Goal: Task Accomplishment & Management: Use online tool/utility

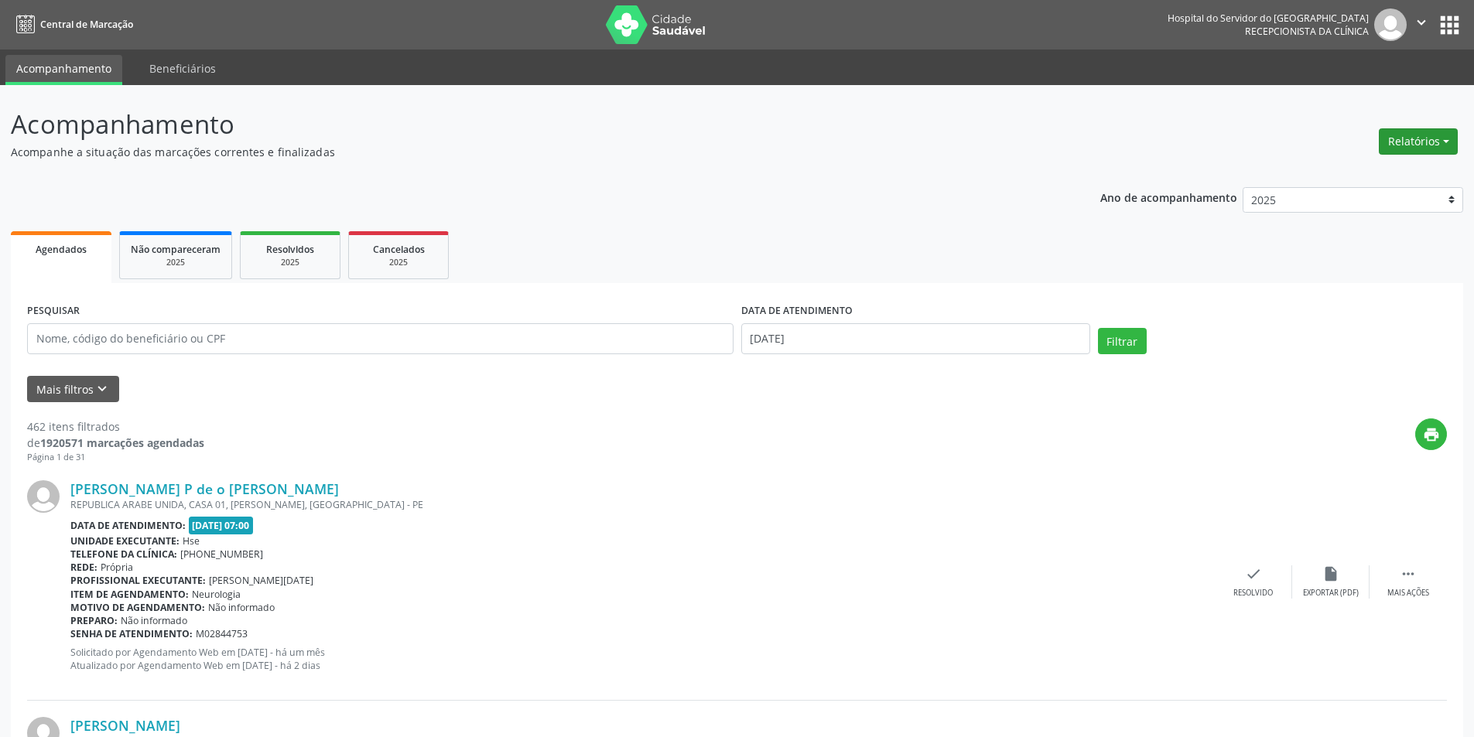
click at [1424, 142] on button "Relatórios" at bounding box center [1418, 141] width 79 height 26
click at [1337, 176] on link "Agendamentos" at bounding box center [1375, 175] width 166 height 22
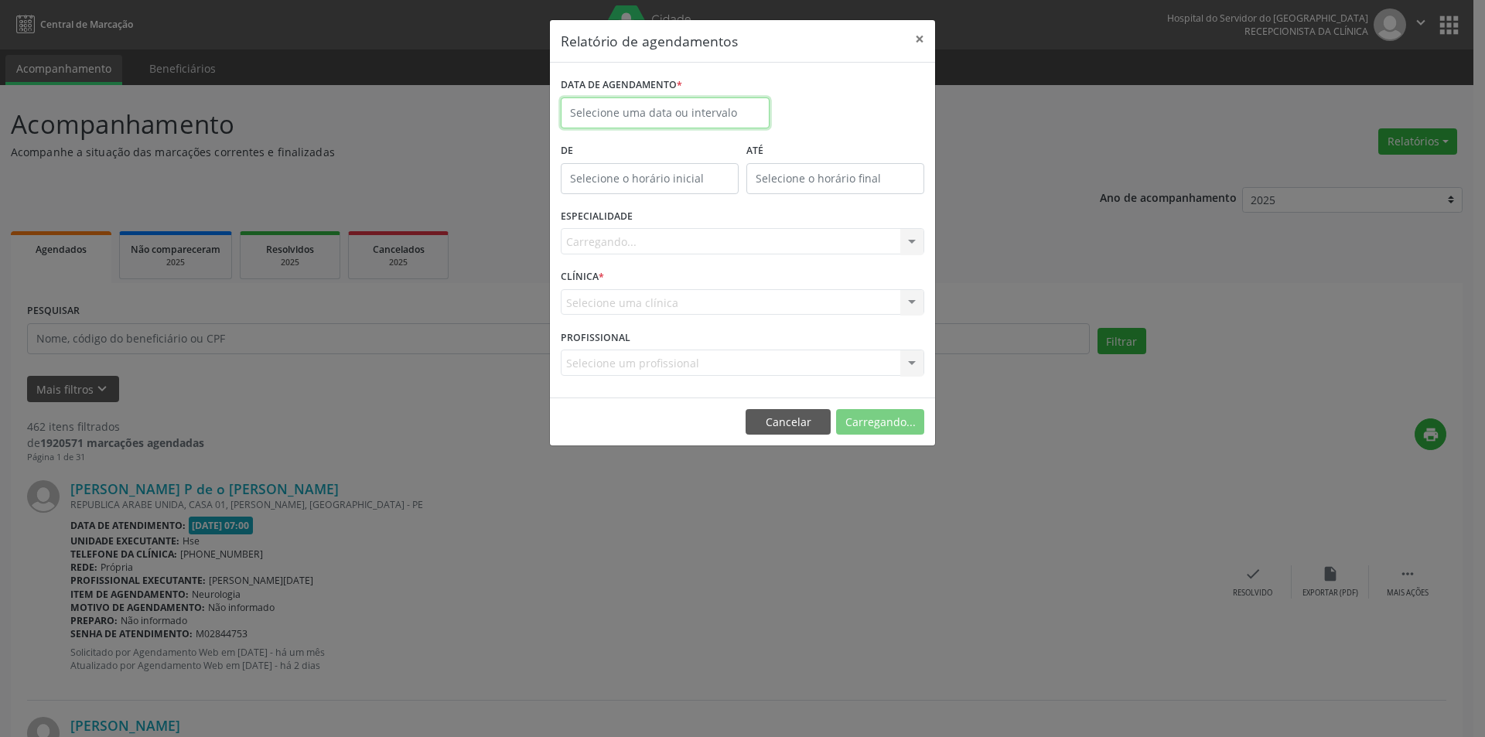
click at [627, 118] on body "Central de Marcação Hospital do Servidor do [GEOGRAPHIC_DATA] Recepcionista da …" at bounding box center [742, 368] width 1485 height 737
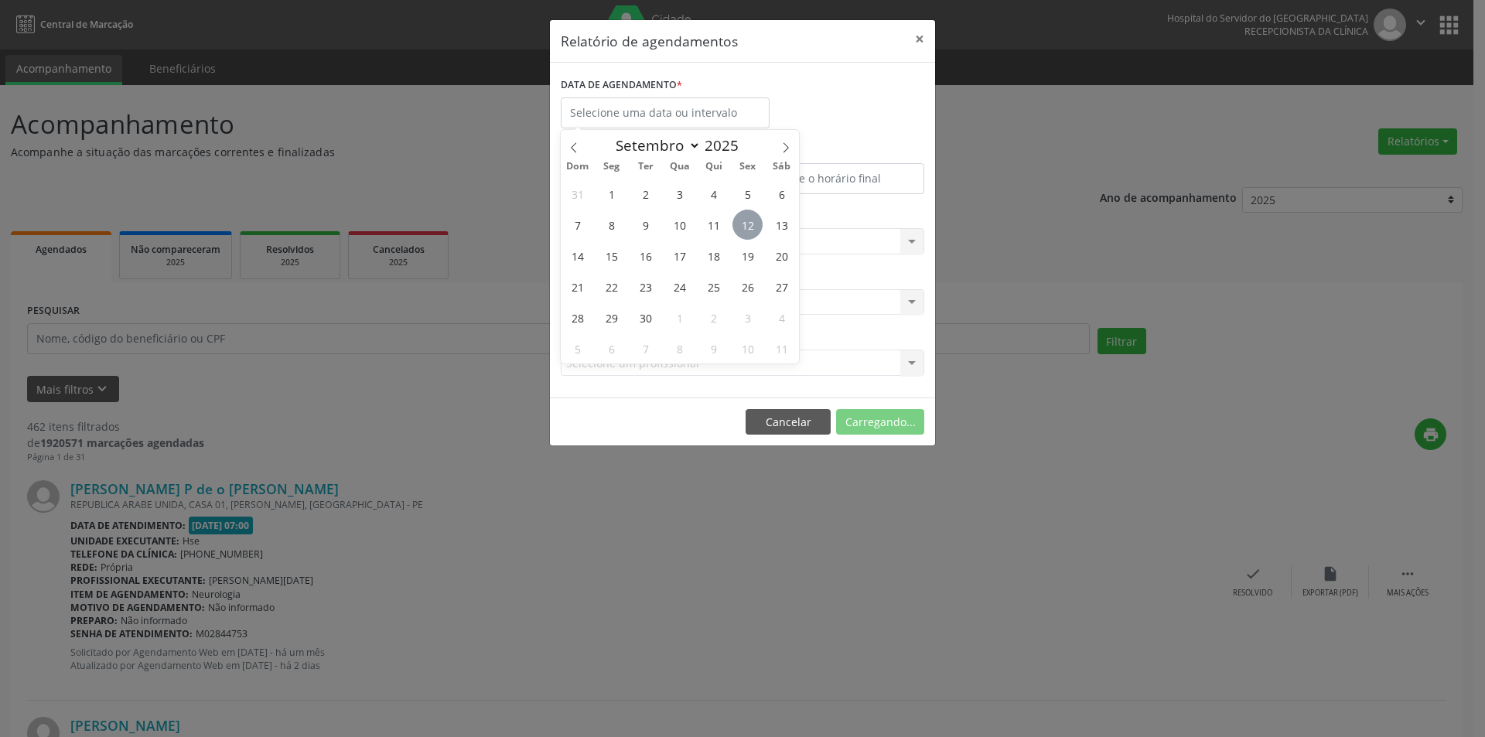
click at [745, 227] on span "12" at bounding box center [748, 225] width 30 height 30
type input "[DATE]"
click at [745, 227] on span "12" at bounding box center [748, 225] width 30 height 30
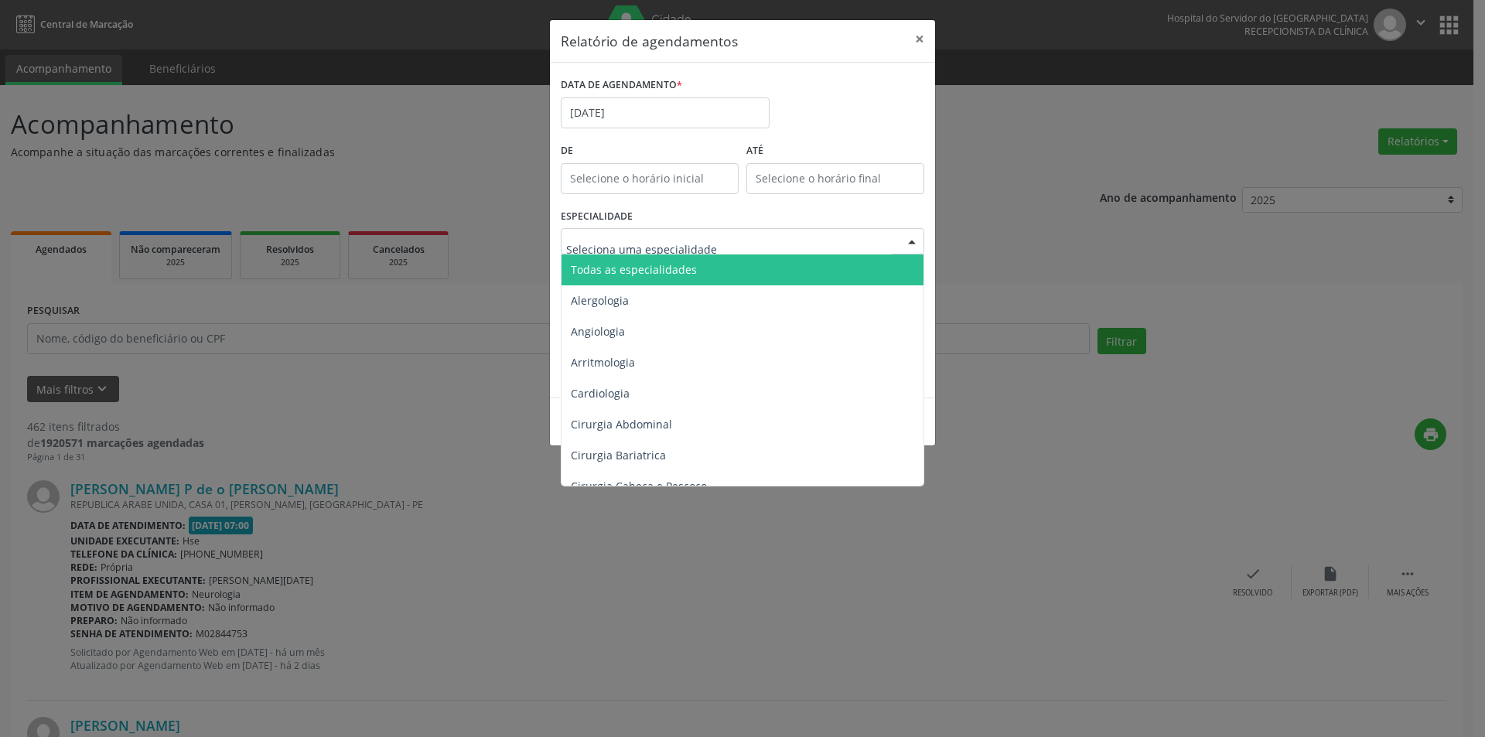
click at [644, 272] on span "Todas as especialidades" at bounding box center [634, 269] width 126 height 15
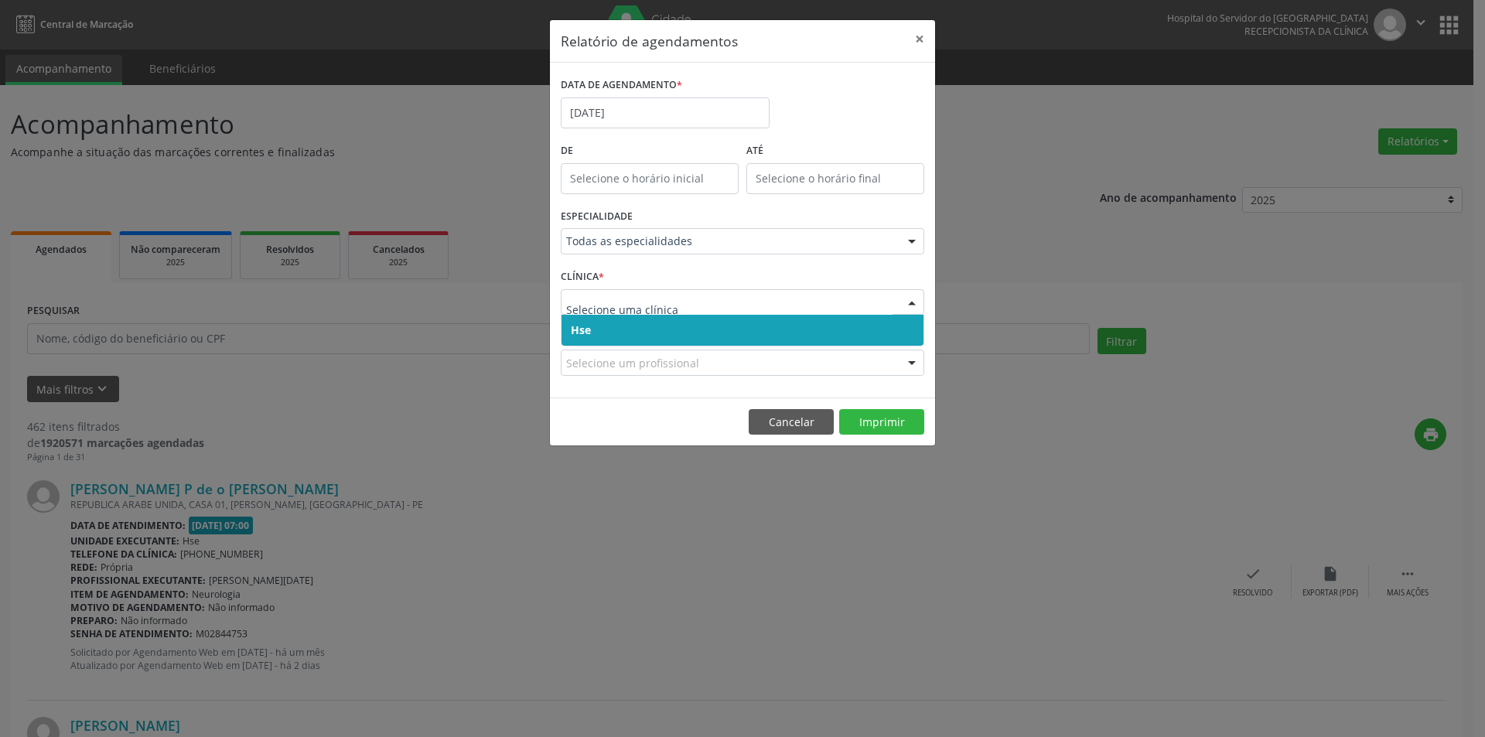
click at [607, 330] on span "Hse" at bounding box center [743, 330] width 362 height 31
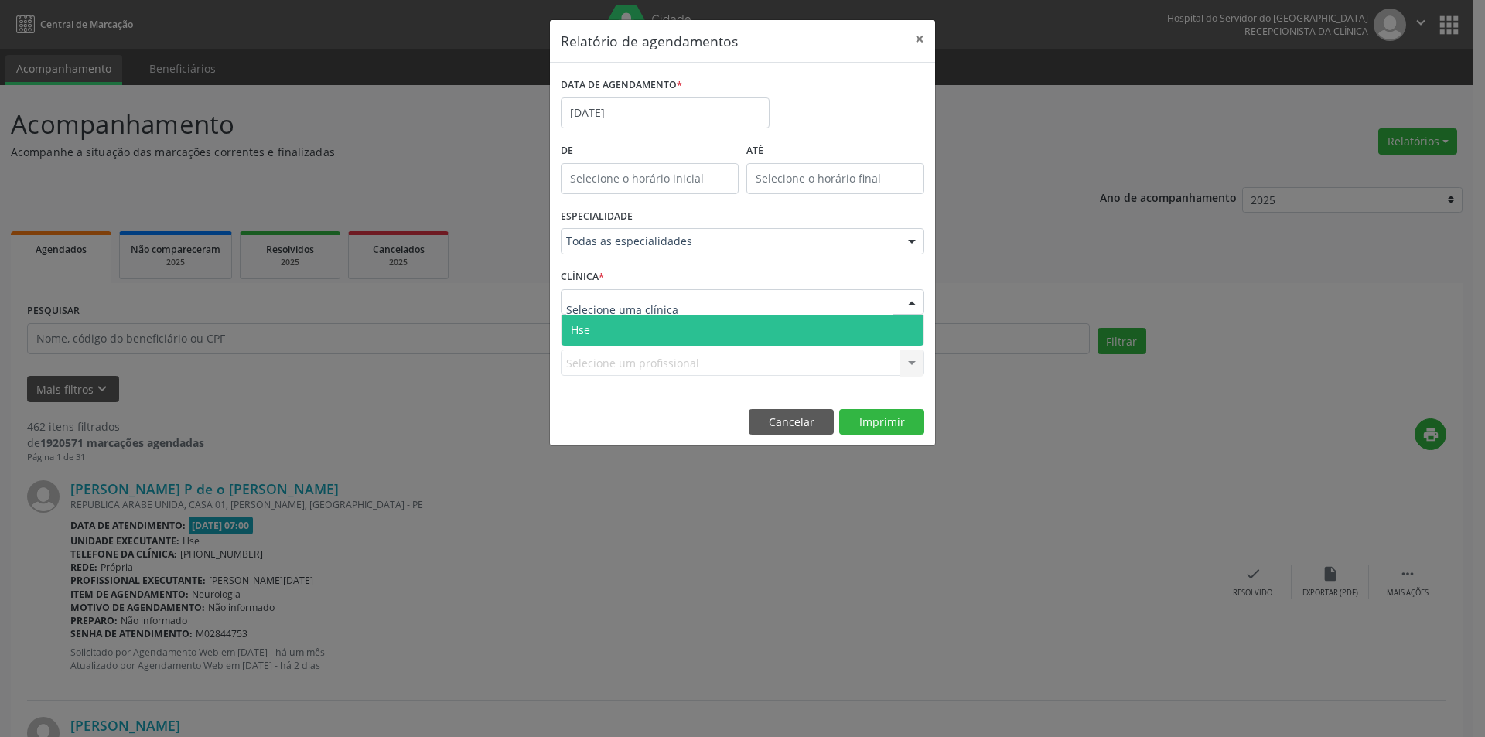
click at [630, 330] on span "Hse" at bounding box center [743, 330] width 362 height 31
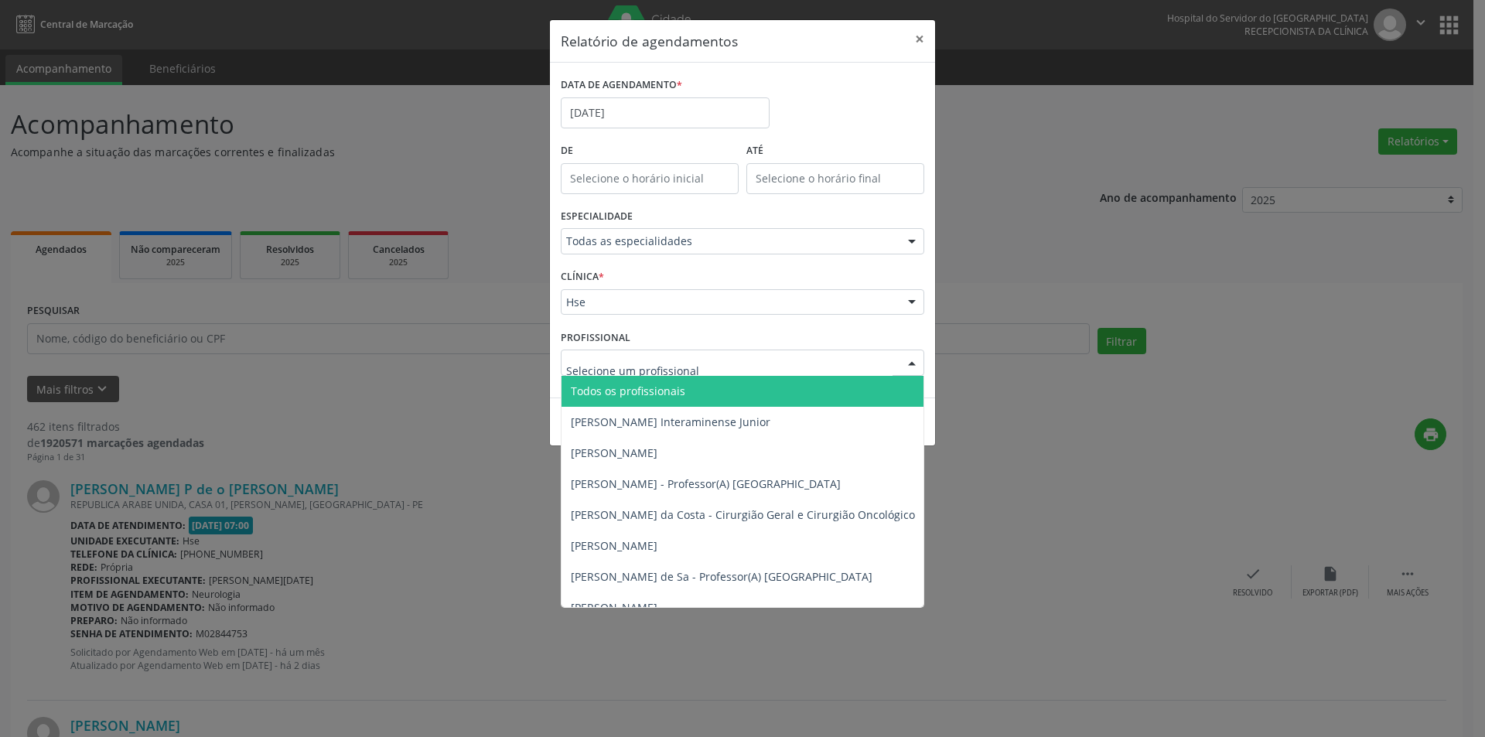
click at [664, 391] on span "Todos os profissionais" at bounding box center [628, 391] width 114 height 15
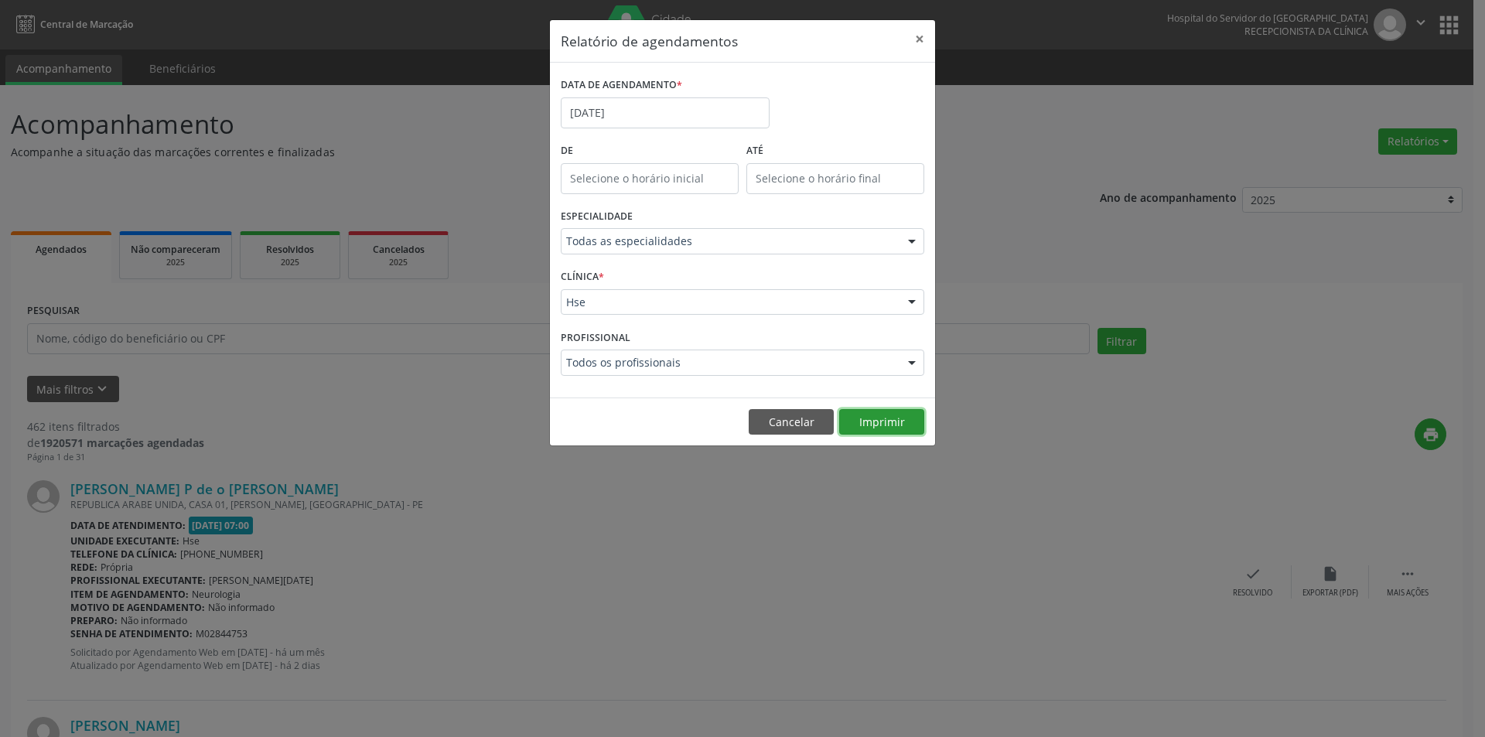
click at [877, 423] on button "Imprimir" at bounding box center [881, 422] width 85 height 26
